Goal: Task Accomplishment & Management: Use online tool/utility

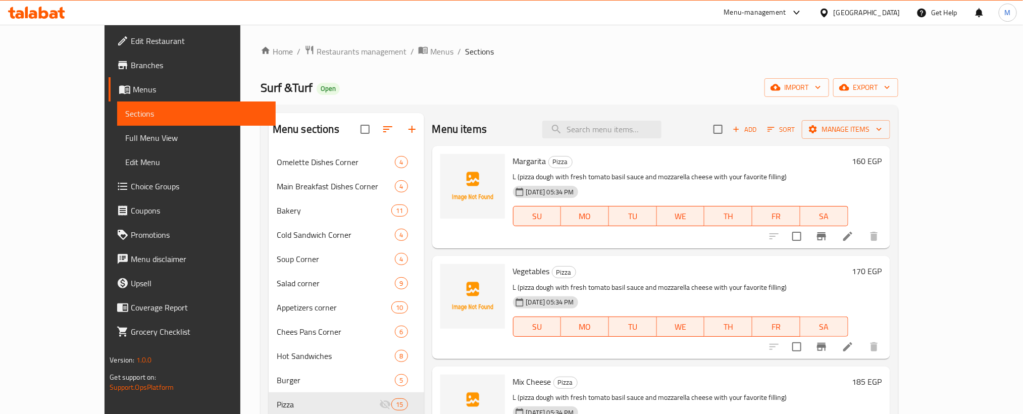
click at [524, 83] on div "Surf &Turf Open import export" at bounding box center [580, 87] width 638 height 19
click at [430, 45] on span "Menus" at bounding box center [441, 51] width 23 height 12
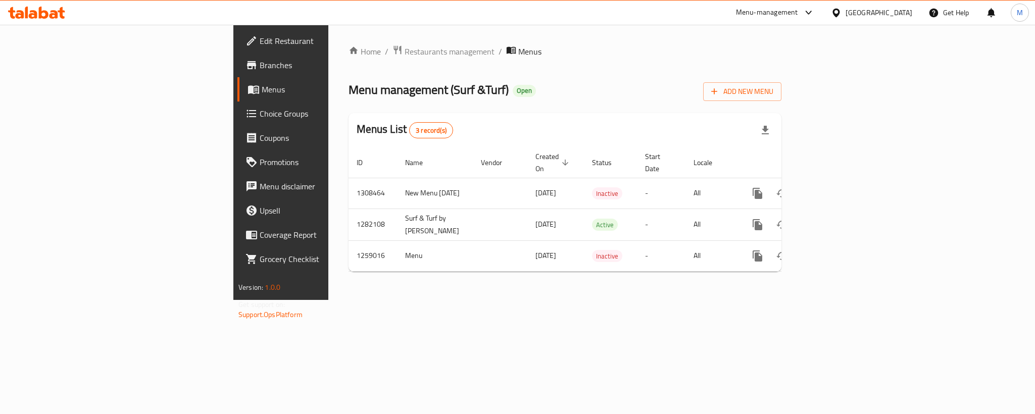
click at [565, 67] on div "Home / Restaurants management / Menus Menu management ( Surf &Turf ) Open Add N…" at bounding box center [564, 162] width 433 height 235
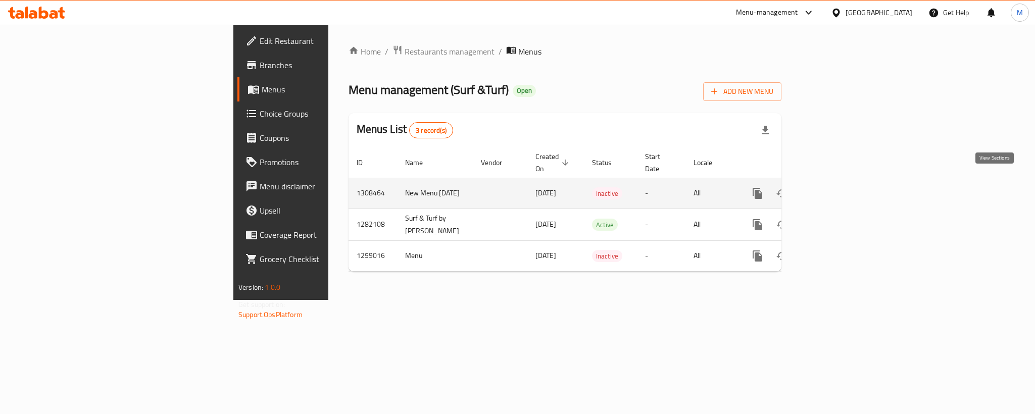
click at [836, 187] on icon "enhanced table" at bounding box center [830, 193] width 12 height 12
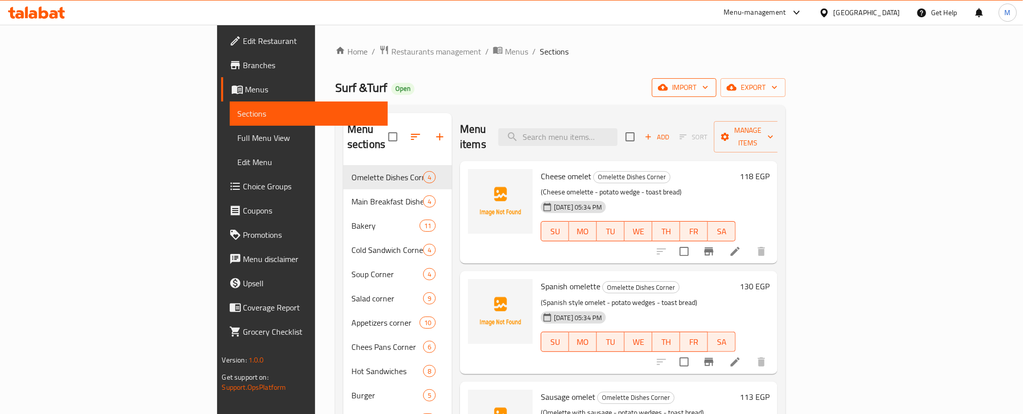
click at [709, 88] on span "import" at bounding box center [684, 87] width 48 height 13
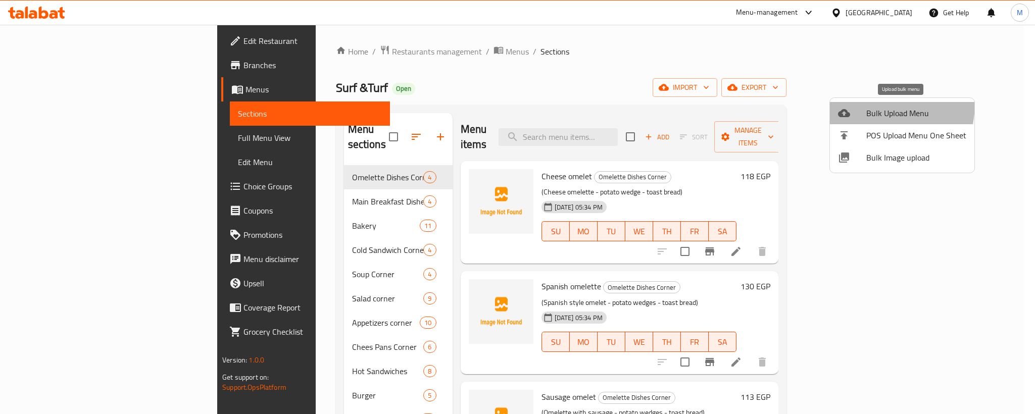
click at [847, 102] on li "Bulk Upload Menu" at bounding box center [902, 113] width 144 height 22
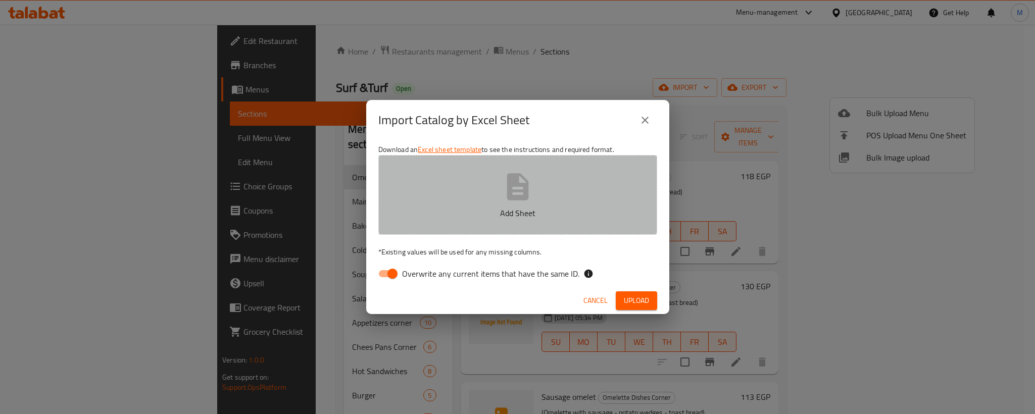
click at [455, 185] on button "Add Sheet" at bounding box center [517, 195] width 279 height 80
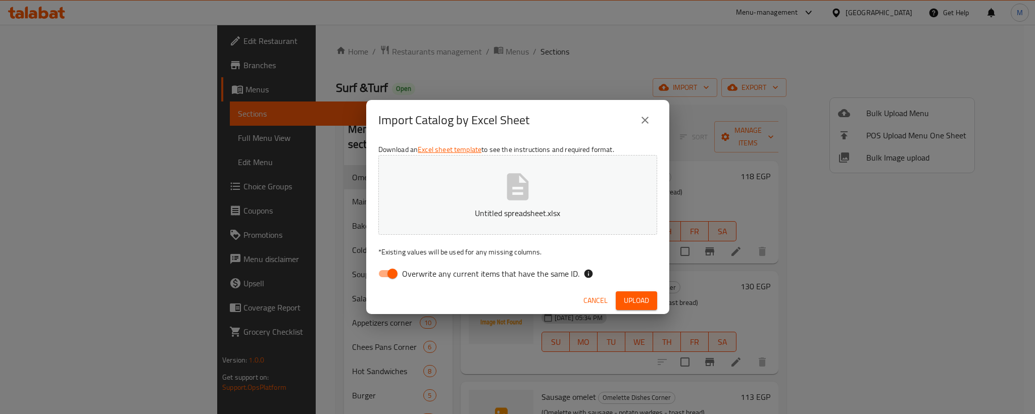
click at [405, 271] on span "Overwrite any current items that have the same ID." at bounding box center [490, 274] width 177 height 12
click at [405, 271] on input "Overwrite any current items that have the same ID." at bounding box center [393, 273] width 58 height 19
checkbox input "false"
click at [619, 260] on div "Download an Excel sheet template to see the instructions and required format. U…" at bounding box center [517, 213] width 303 height 146
click at [610, 251] on p "* Existing values will be used for any missing columns." at bounding box center [517, 252] width 279 height 10
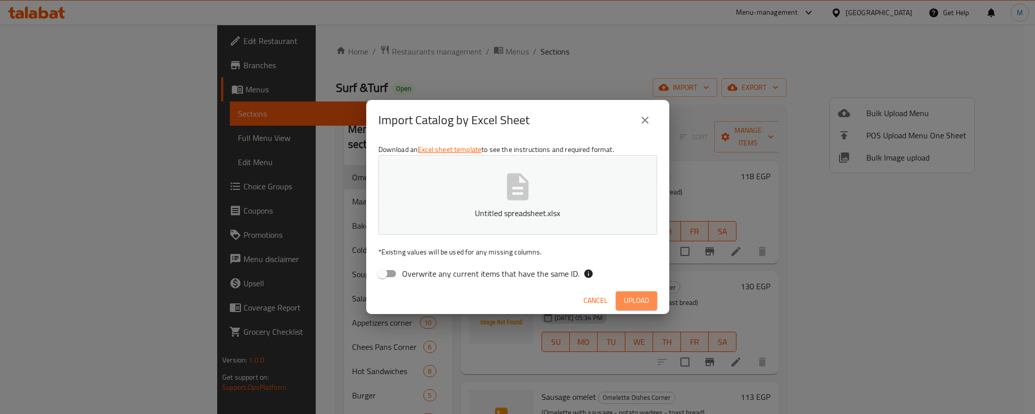
click at [626, 300] on span "Upload" at bounding box center [636, 300] width 25 height 13
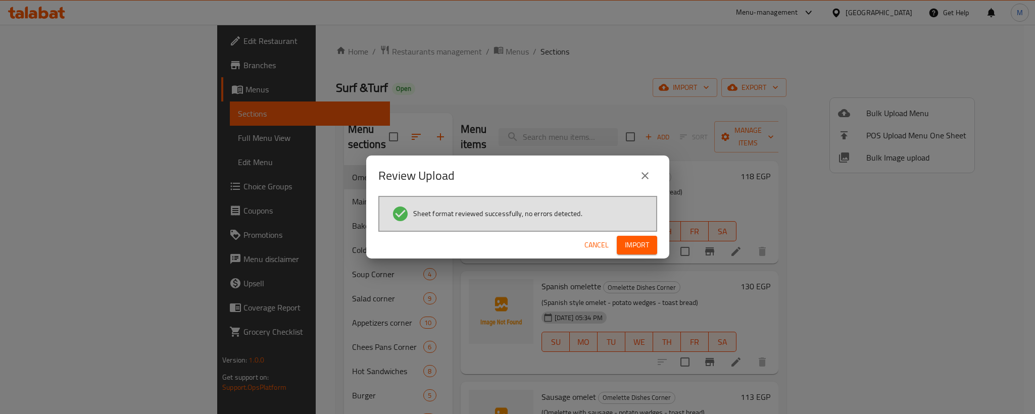
click at [627, 245] on span "Import" at bounding box center [637, 245] width 24 height 13
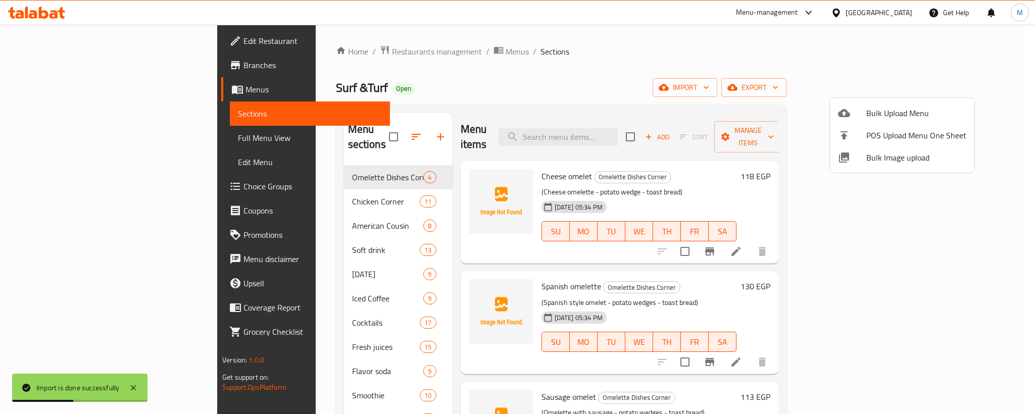
click at [586, 94] on div at bounding box center [517, 207] width 1035 height 414
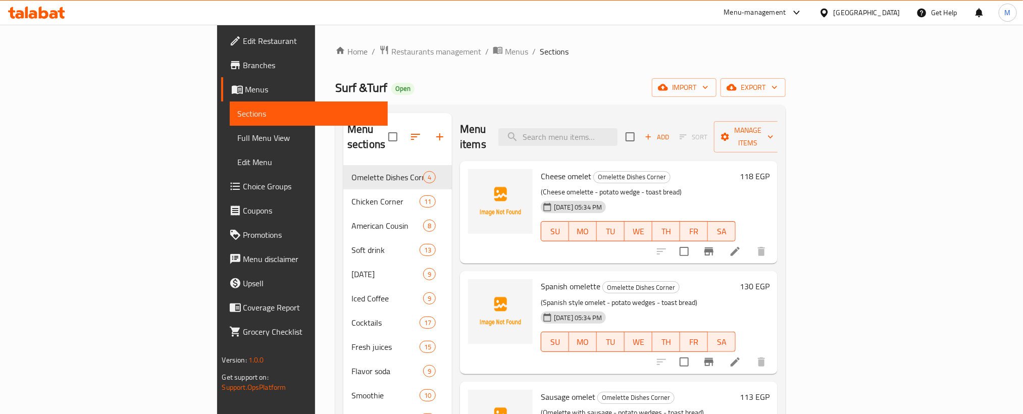
click at [778, 85] on span "export" at bounding box center [753, 87] width 49 height 13
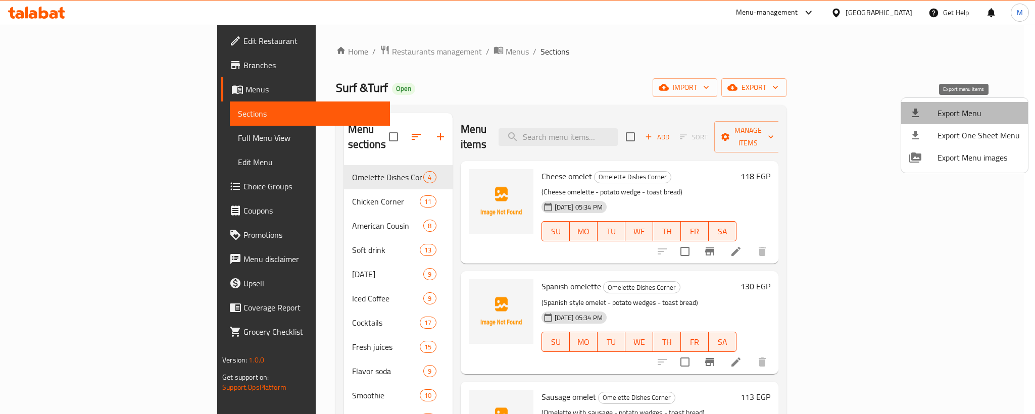
click at [970, 111] on span "Export Menu" at bounding box center [978, 113] width 82 height 12
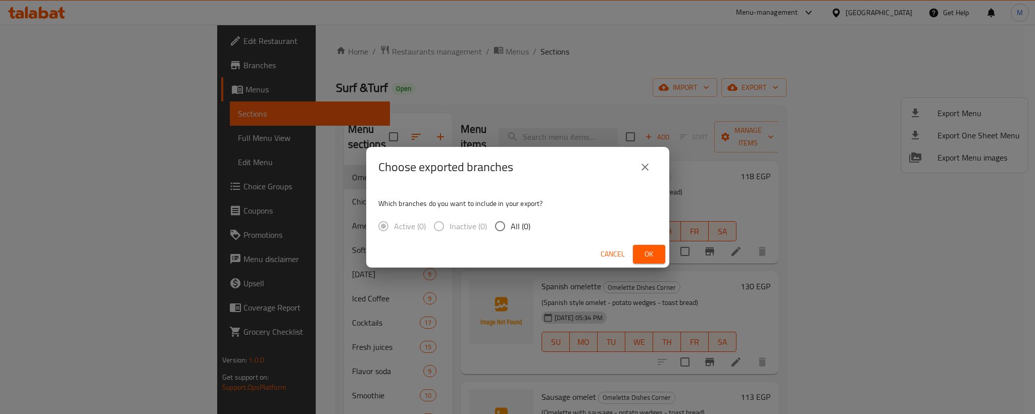
click at [647, 252] on span "Ok" at bounding box center [649, 254] width 16 height 13
click at [550, 173] on div "Choose exported branches" at bounding box center [517, 167] width 279 height 24
click at [514, 174] on div "Choose exported branches" at bounding box center [517, 167] width 279 height 24
click at [661, 260] on button "Ok" at bounding box center [649, 254] width 32 height 19
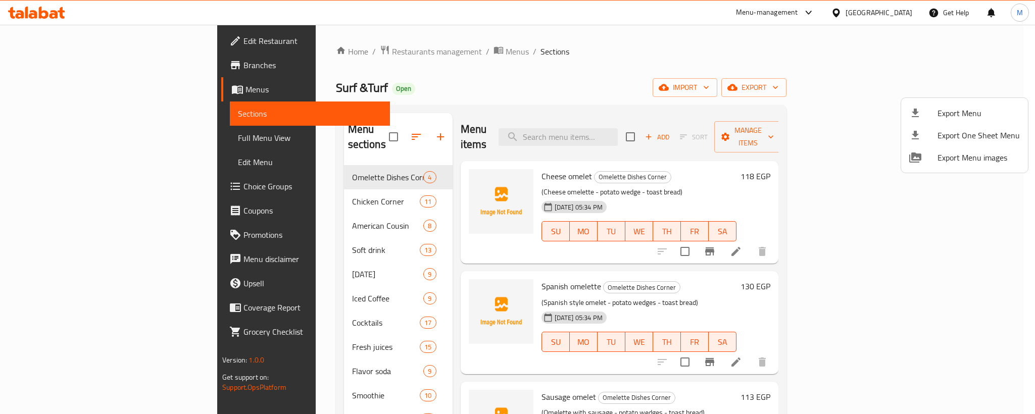
click at [646, 57] on div at bounding box center [517, 207] width 1035 height 414
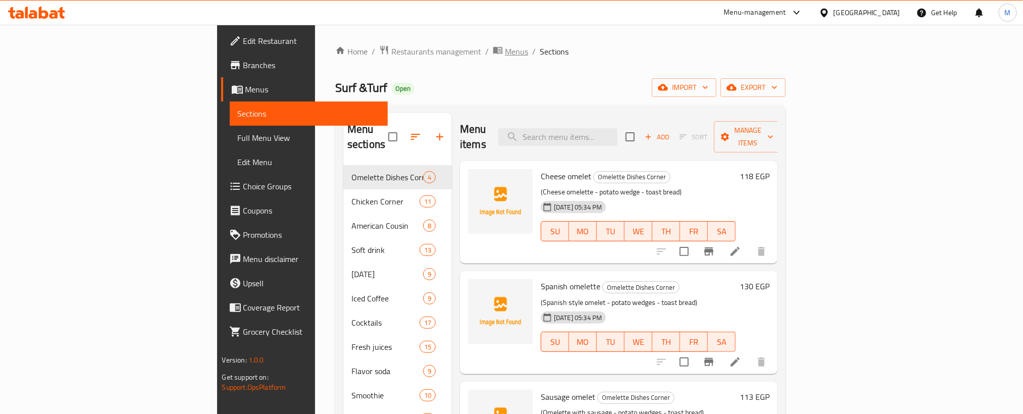
click at [505, 52] on span "Menus" at bounding box center [516, 51] width 23 height 12
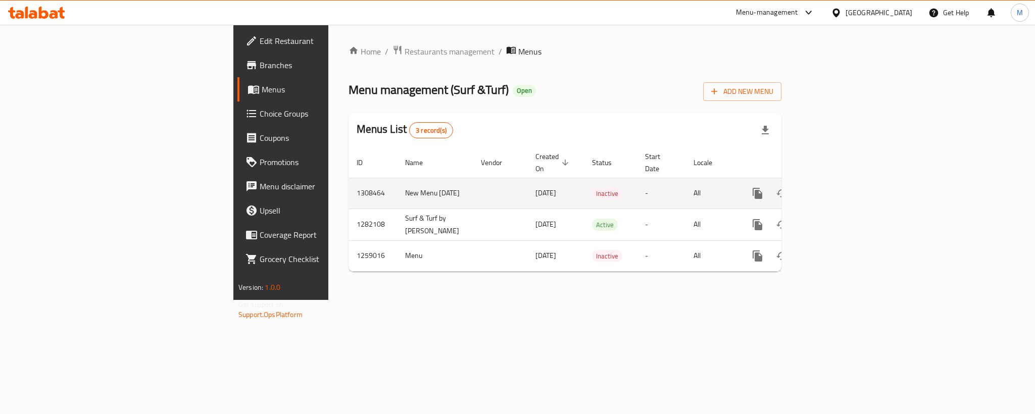
click at [348, 179] on td "1308464" at bounding box center [372, 193] width 48 height 31
copy td "1308464"
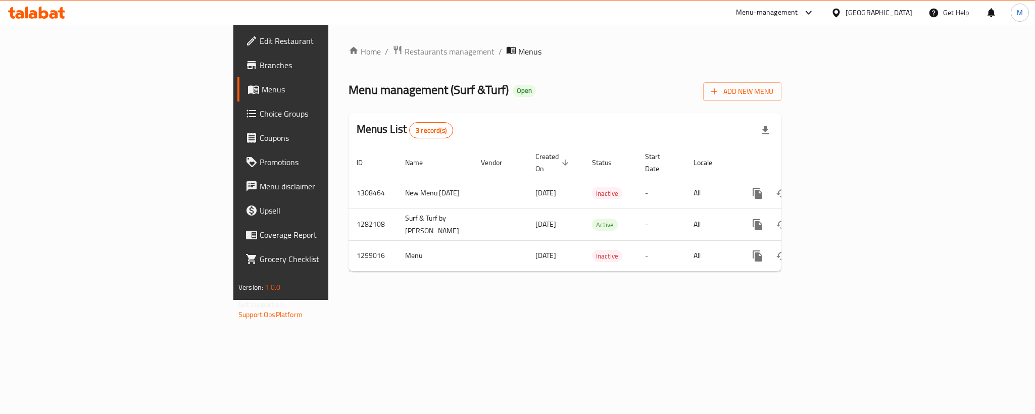
click at [47, 4] on div at bounding box center [36, 13] width 73 height 20
click at [47, 5] on div at bounding box center [36, 13] width 73 height 20
click at [47, 8] on icon at bounding box center [36, 13] width 57 height 12
